Goal: Navigation & Orientation: Find specific page/section

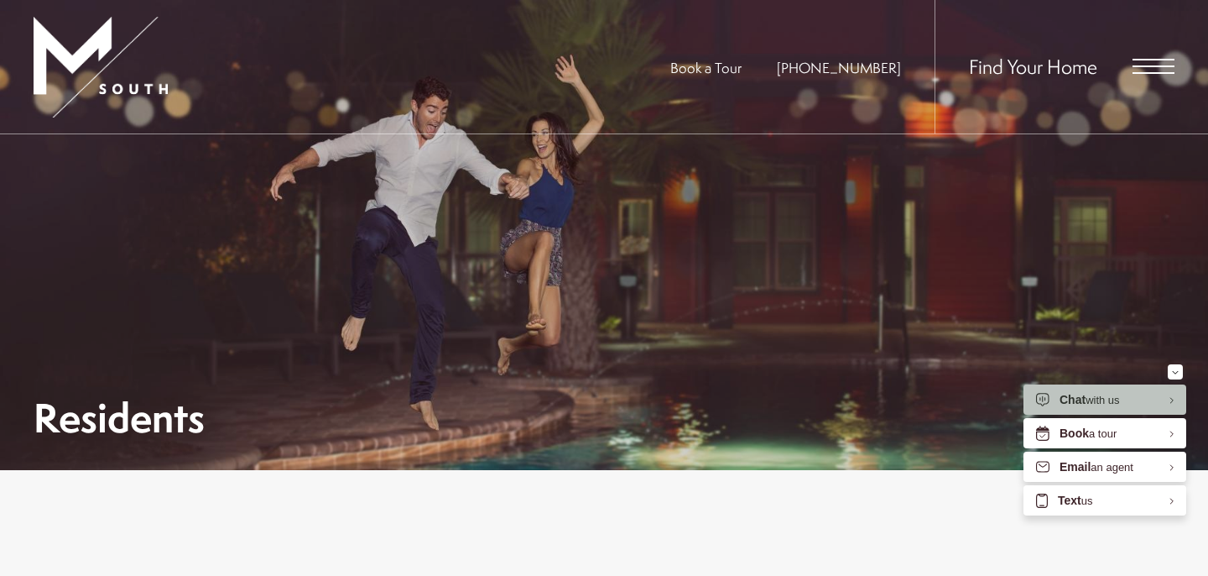
click at [1159, 65] on span "Open Menu" at bounding box center [1154, 66] width 42 height 2
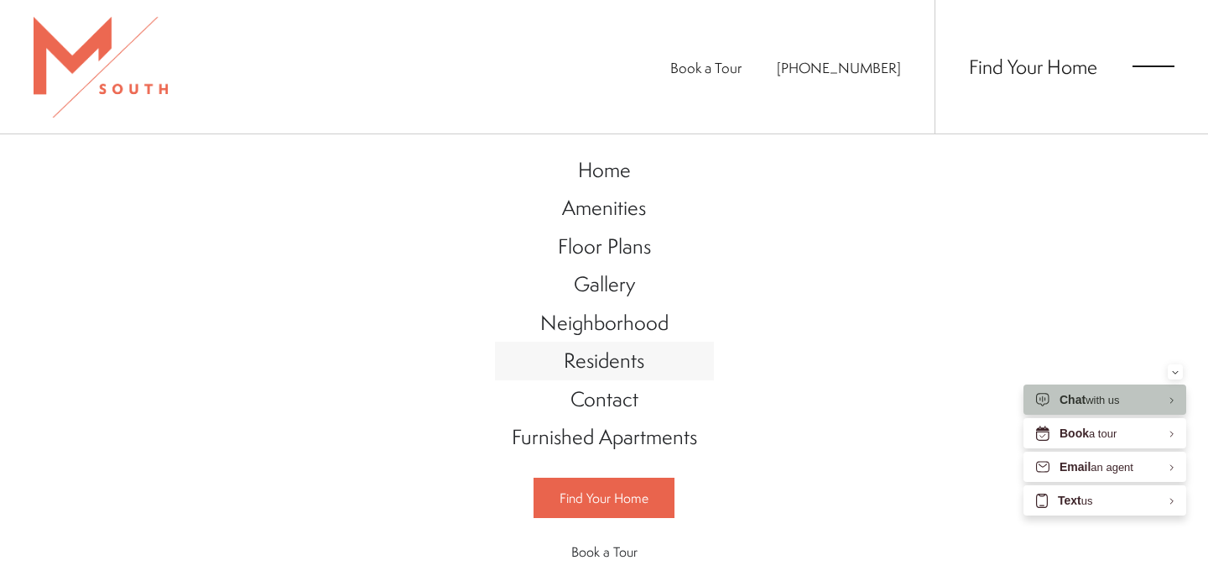
click at [623, 364] on span "Residents" at bounding box center [604, 360] width 81 height 29
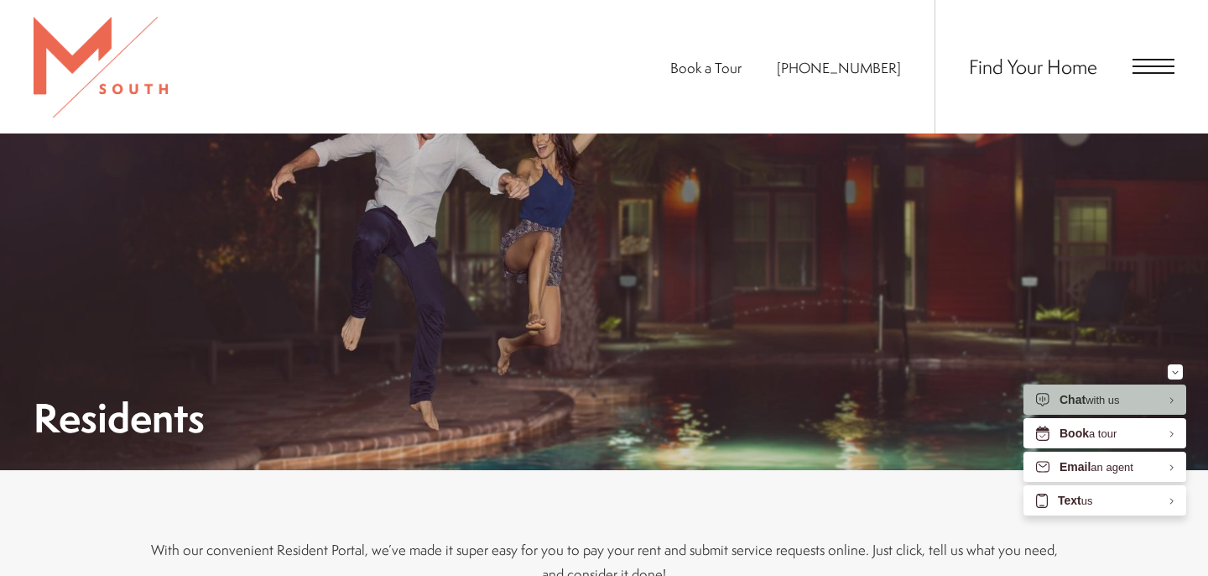
scroll to position [366, 0]
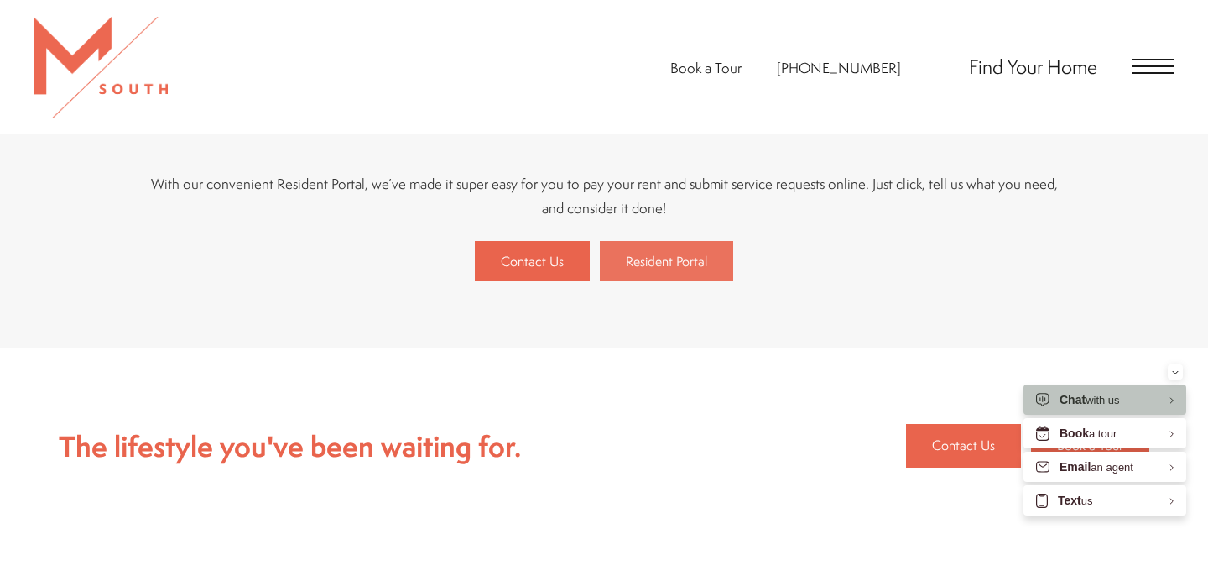
click at [672, 276] on link "Resident Portal" at bounding box center [666, 261] width 133 height 40
click at [687, 266] on span "Resident Portal" at bounding box center [666, 261] width 81 height 18
